Goal: Task Accomplishment & Management: Manage account settings

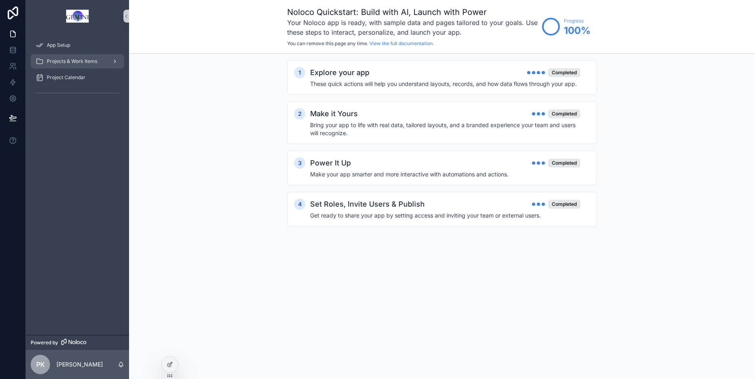
click at [75, 60] on span "Projects & Work Items" at bounding box center [72, 61] width 50 height 6
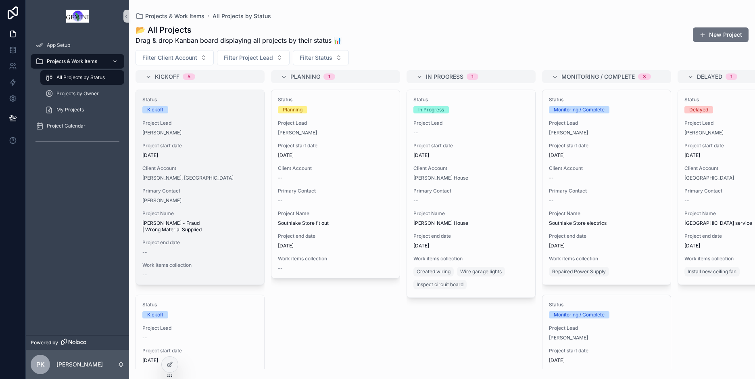
click at [205, 145] on span "Project start date" at bounding box center [199, 145] width 115 height 6
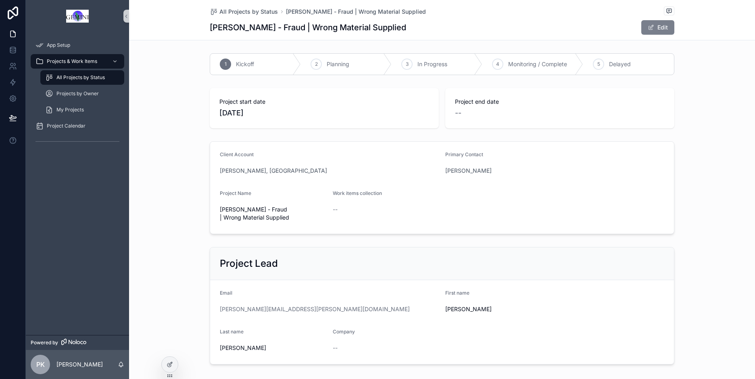
click at [650, 26] on span "scrollable content" at bounding box center [651, 27] width 6 height 6
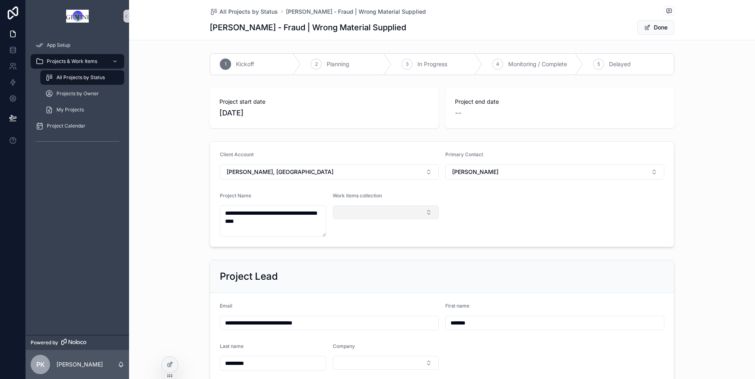
click at [384, 215] on button "Select Button" at bounding box center [386, 212] width 106 height 14
click at [530, 221] on form "**********" at bounding box center [442, 194] width 464 height 105
click at [669, 10] on icon "scrollable content" at bounding box center [669, 11] width 6 height 6
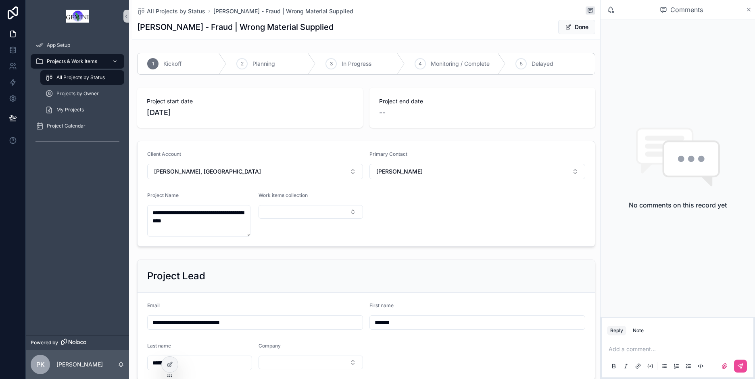
click at [748, 8] on icon "scrollable content" at bounding box center [749, 9] width 6 height 6
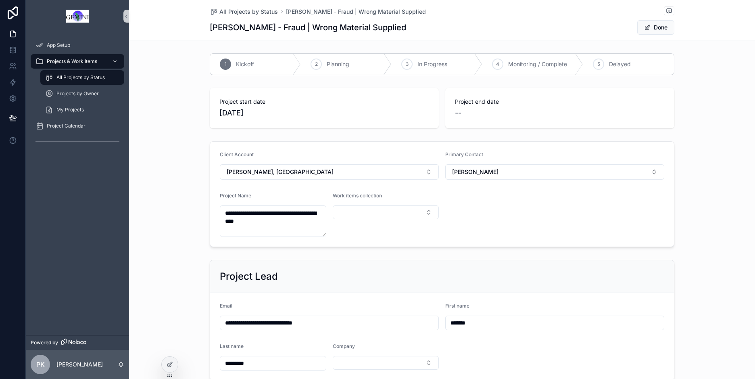
click at [72, 77] on span "All Projects by Status" at bounding box center [80, 77] width 48 height 6
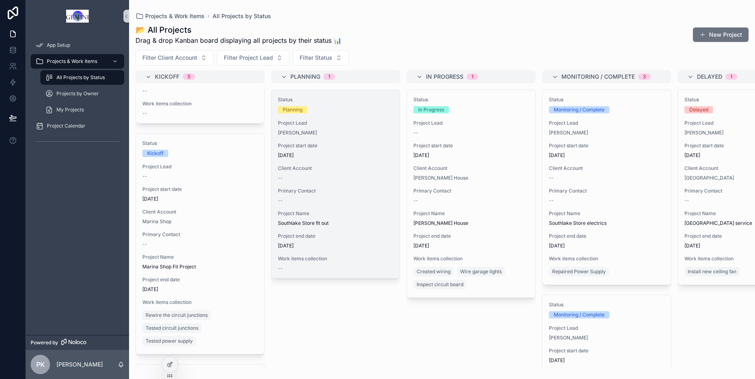
drag, startPoint x: 340, startPoint y: 151, endPoint x: 325, endPoint y: 153, distance: 14.7
click at [325, 153] on span "[DATE]" at bounding box center [335, 155] width 115 height 6
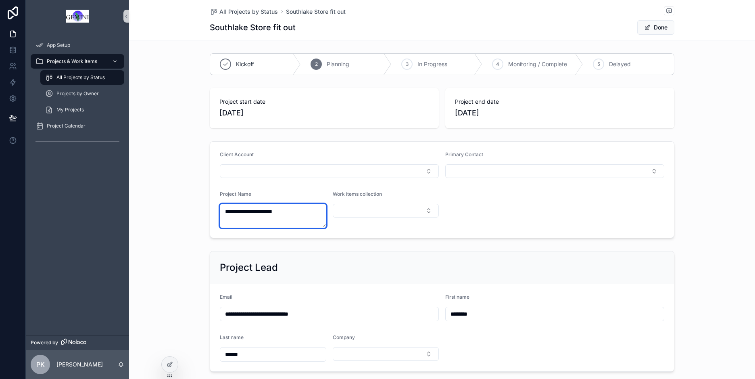
click at [297, 208] on textarea "**********" at bounding box center [273, 216] width 106 height 24
click at [53, 76] on icon "scrollable content" at bounding box center [49, 77] width 8 height 8
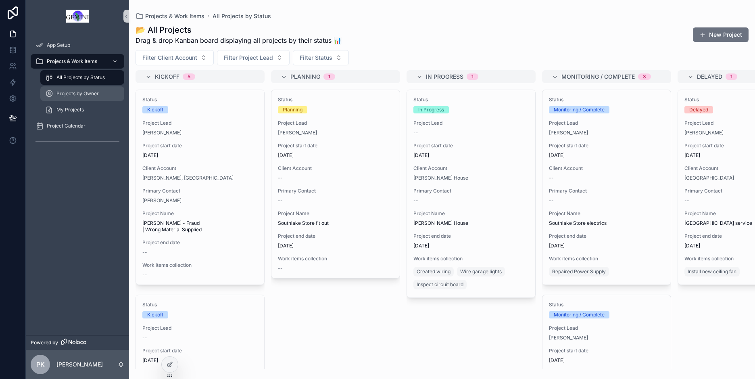
click at [65, 89] on div "Projects by Owner" at bounding box center [82, 93] width 74 height 13
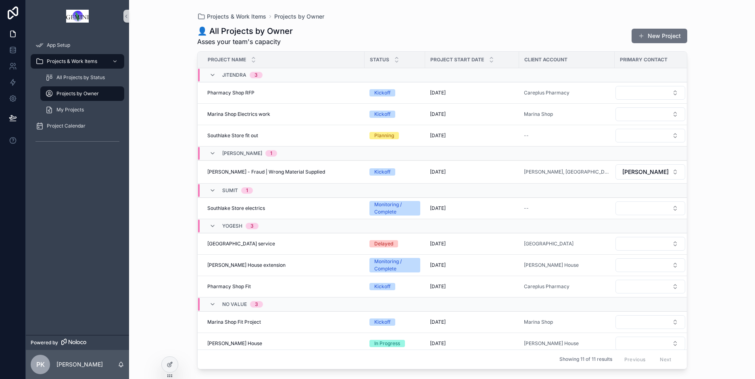
click at [58, 96] on span "Projects by Owner" at bounding box center [77, 93] width 42 height 6
click at [63, 109] on span "My Projects" at bounding box center [69, 109] width 27 height 6
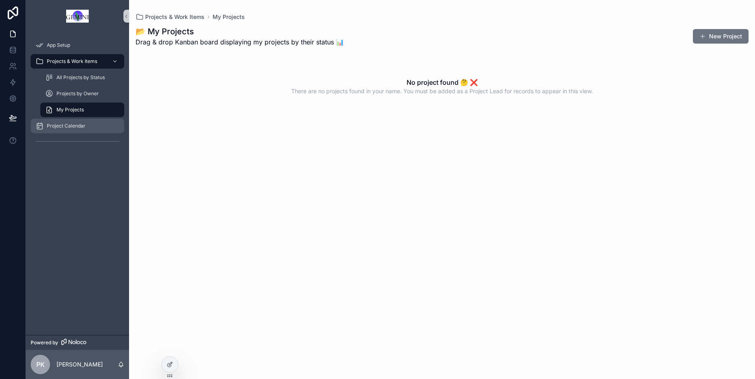
click at [63, 128] on span "Project Calendar" at bounding box center [66, 126] width 39 height 6
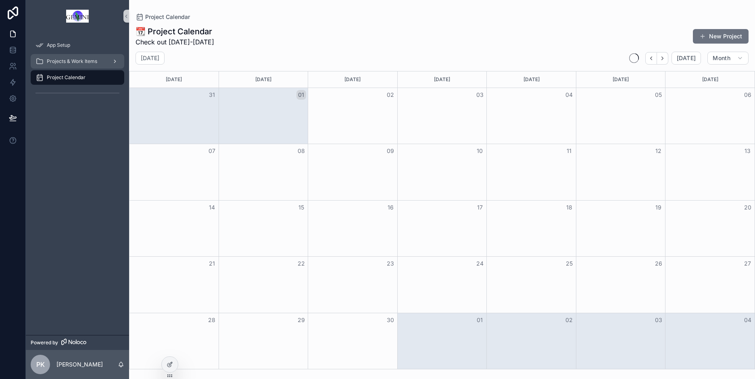
click at [75, 62] on span "Projects & Work Items" at bounding box center [72, 61] width 50 height 6
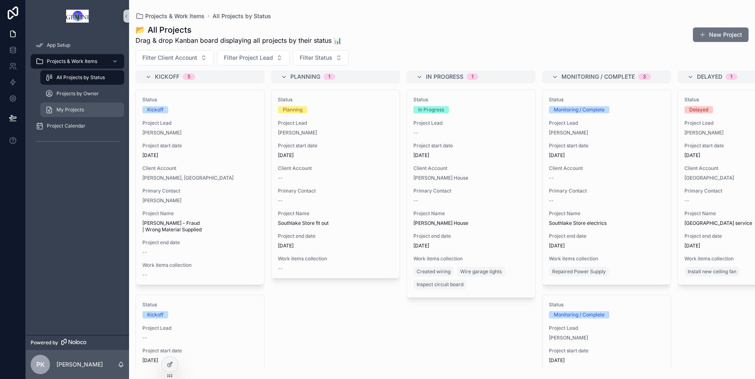
click at [68, 105] on div "My Projects" at bounding box center [82, 109] width 74 height 13
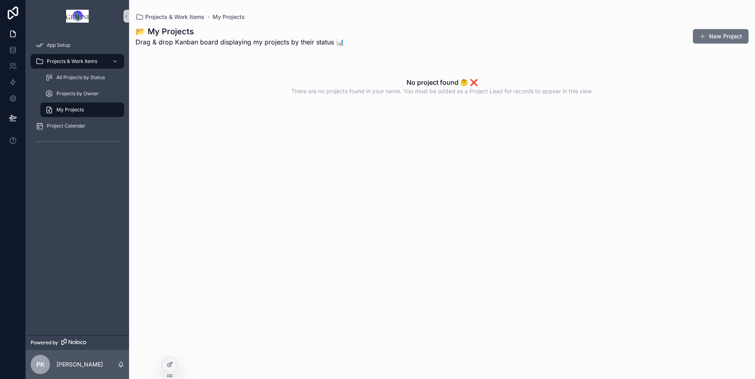
click at [69, 101] on div "Projects by Owner" at bounding box center [82, 93] width 94 height 16
click at [68, 368] on div "PK [PERSON_NAME]" at bounding box center [77, 364] width 103 height 29
click at [71, 365] on p "[PERSON_NAME]" at bounding box center [79, 364] width 46 height 8
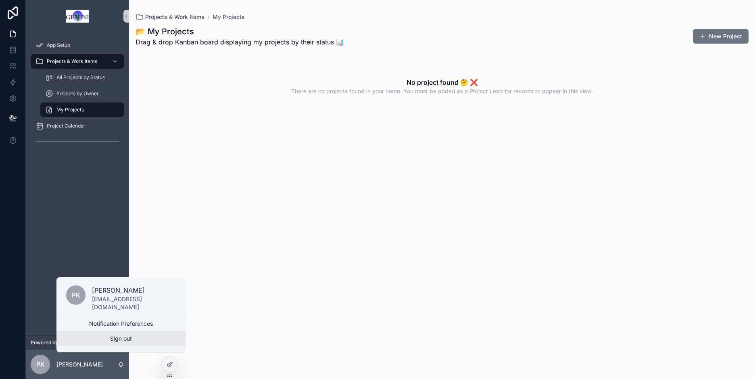
click at [116, 339] on button "Sign out" at bounding box center [120, 338] width 129 height 15
